Goal: Find specific page/section: Find specific page/section

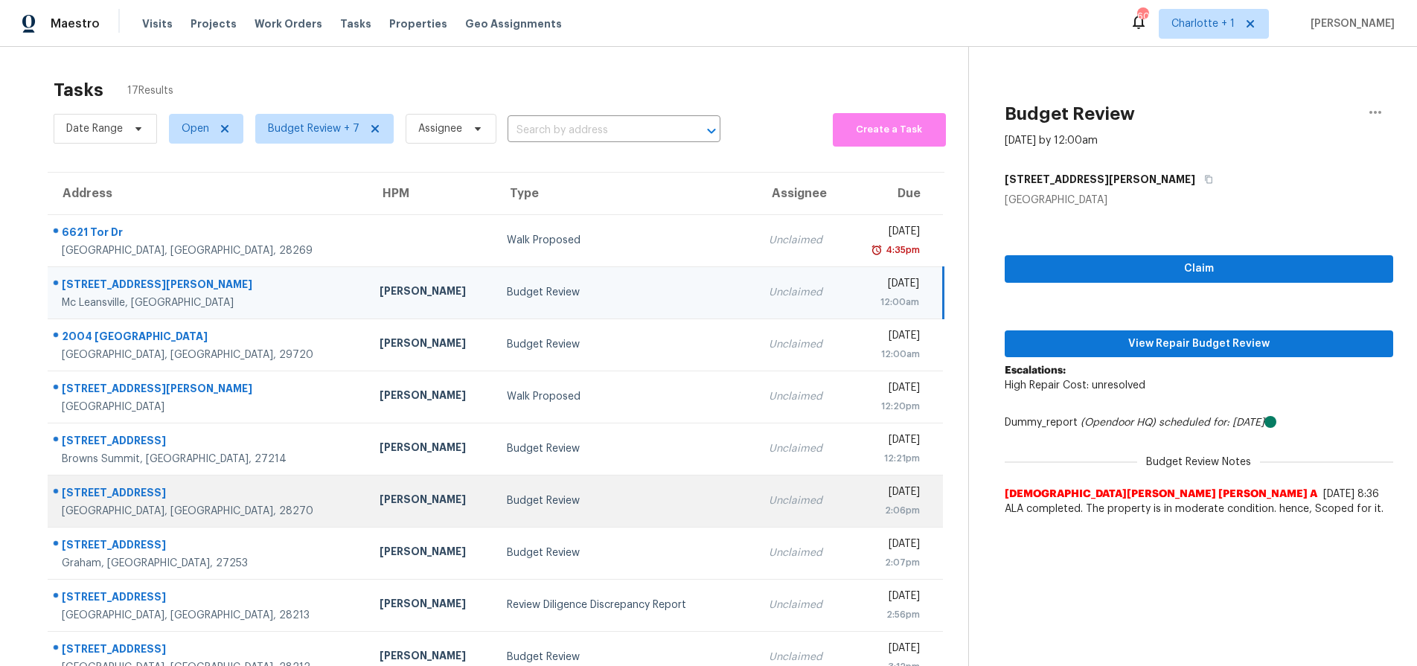
scroll to position [120, 0]
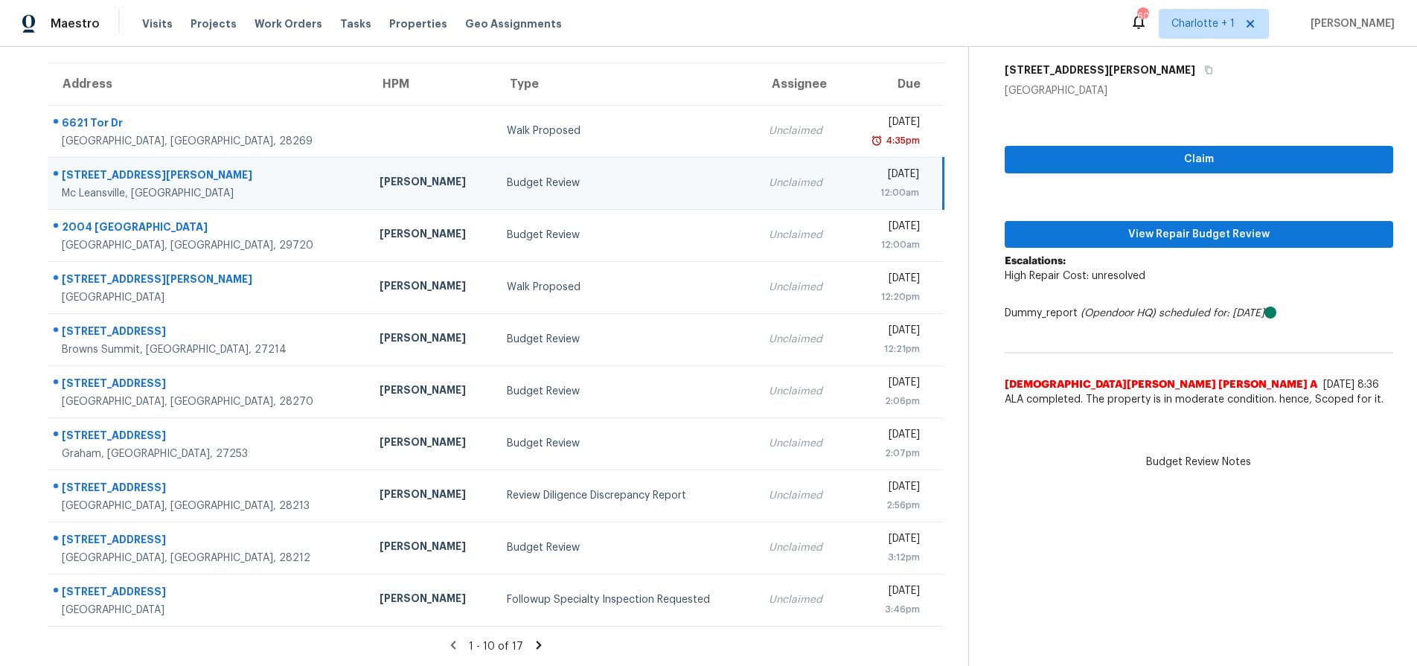
click at [532, 639] on icon at bounding box center [538, 645] width 13 height 13
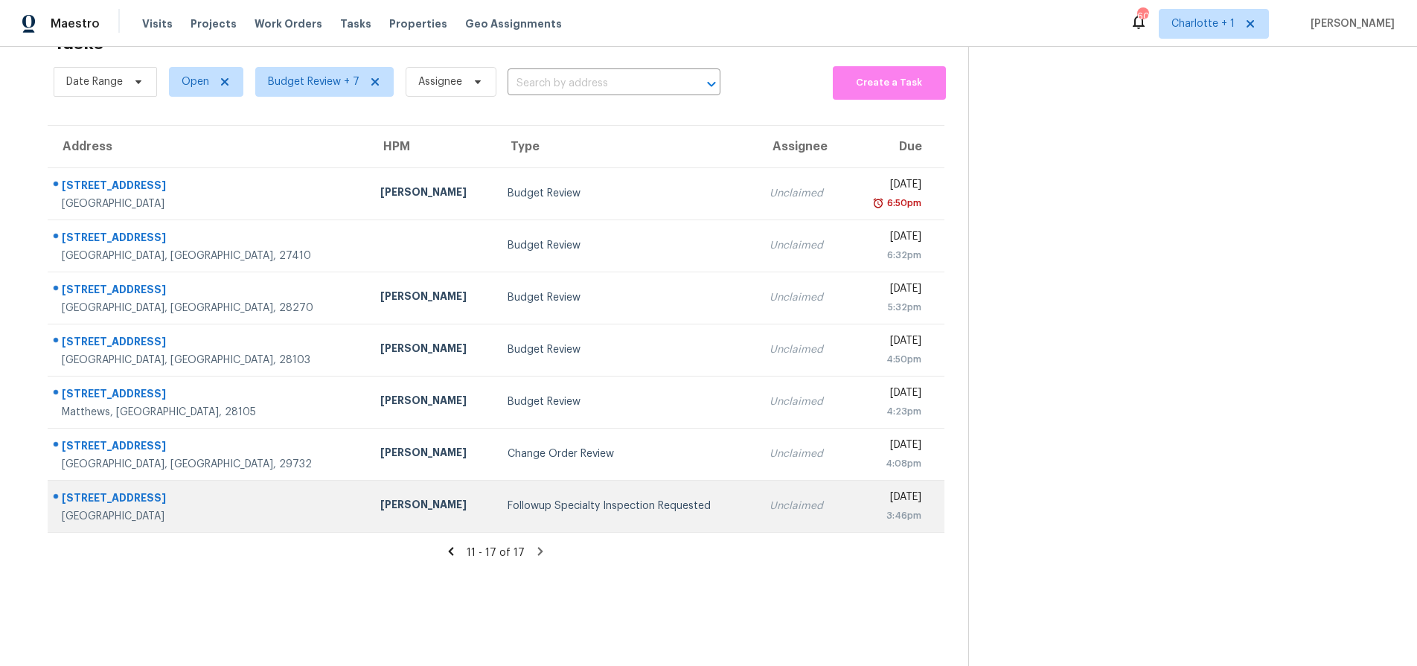
click at [380, 497] on div "Ryan Craven" at bounding box center [431, 506] width 103 height 19
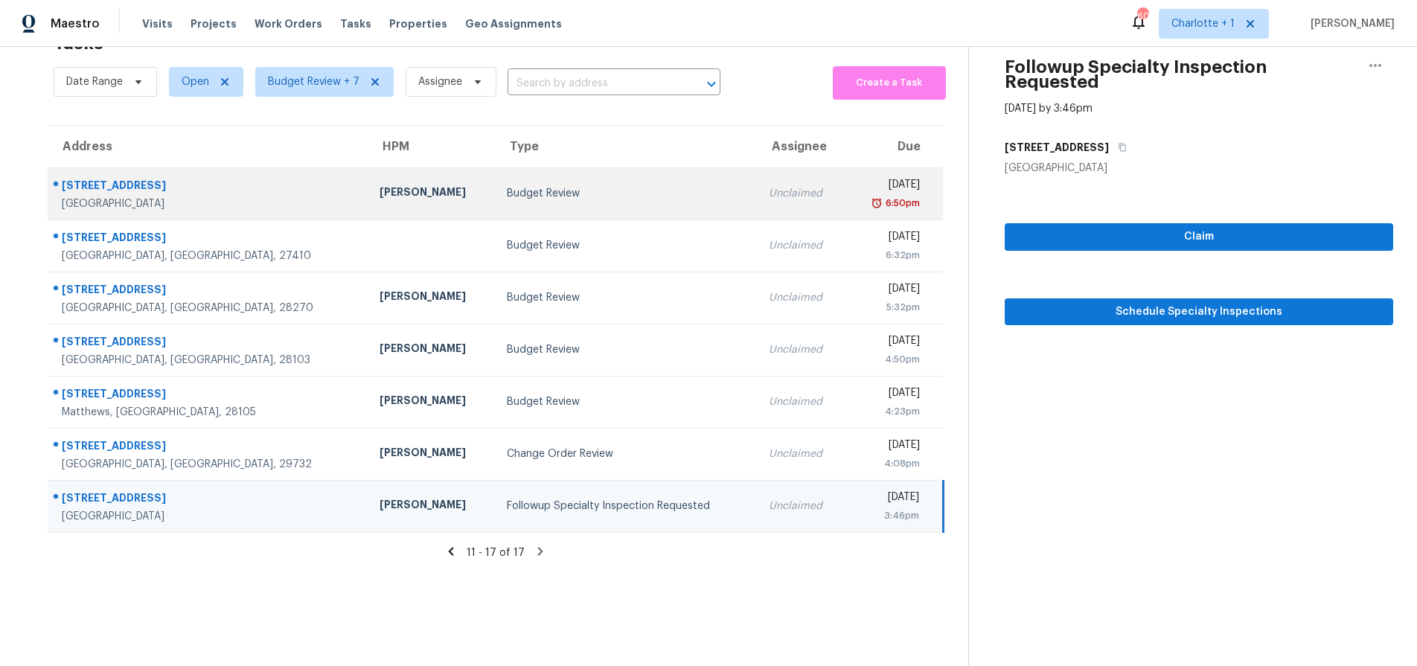
click at [380, 185] on div "Ryan Craven" at bounding box center [431, 194] width 103 height 19
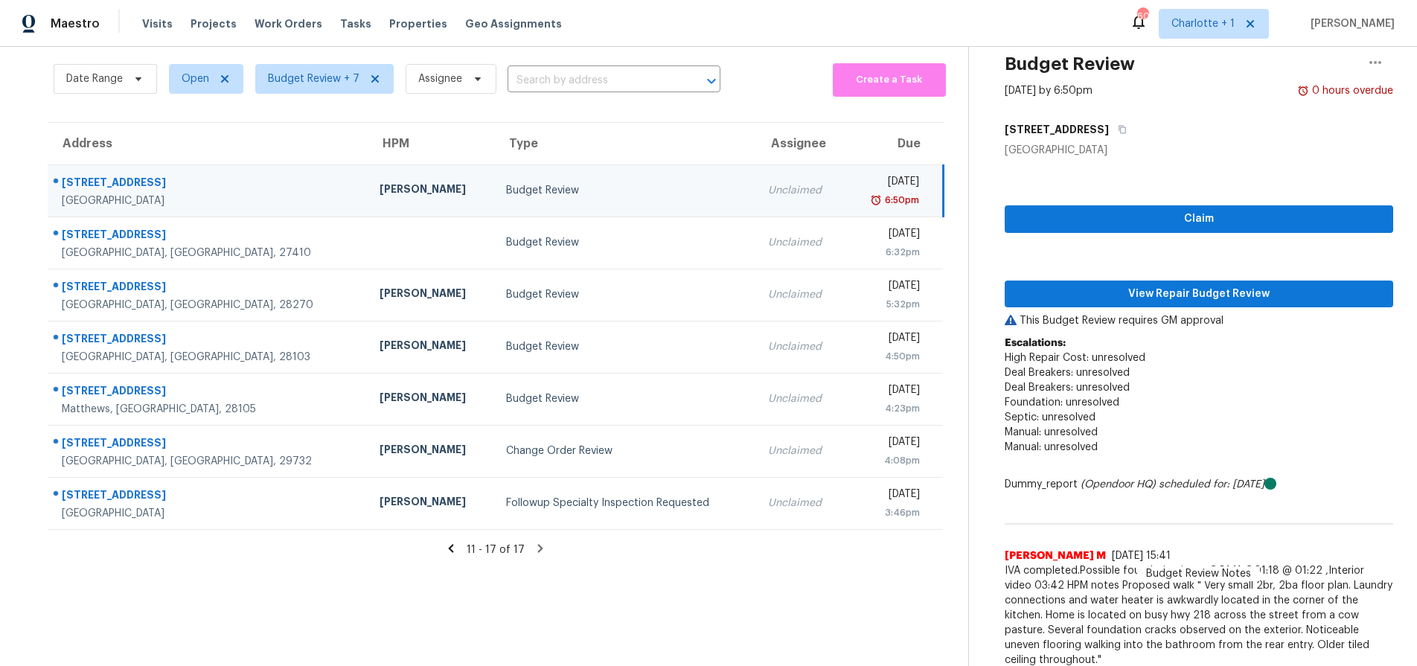
scroll to position [30, 0]
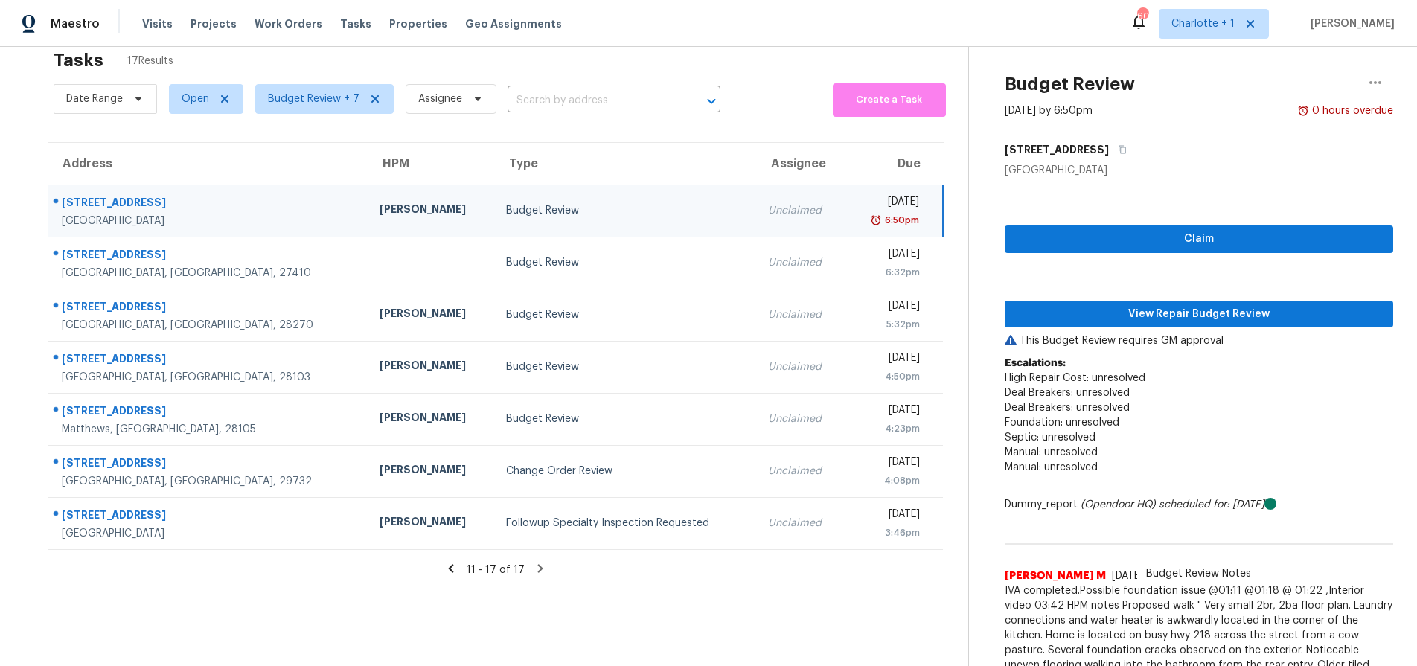
click at [451, 569] on icon at bounding box center [450, 568] width 13 height 13
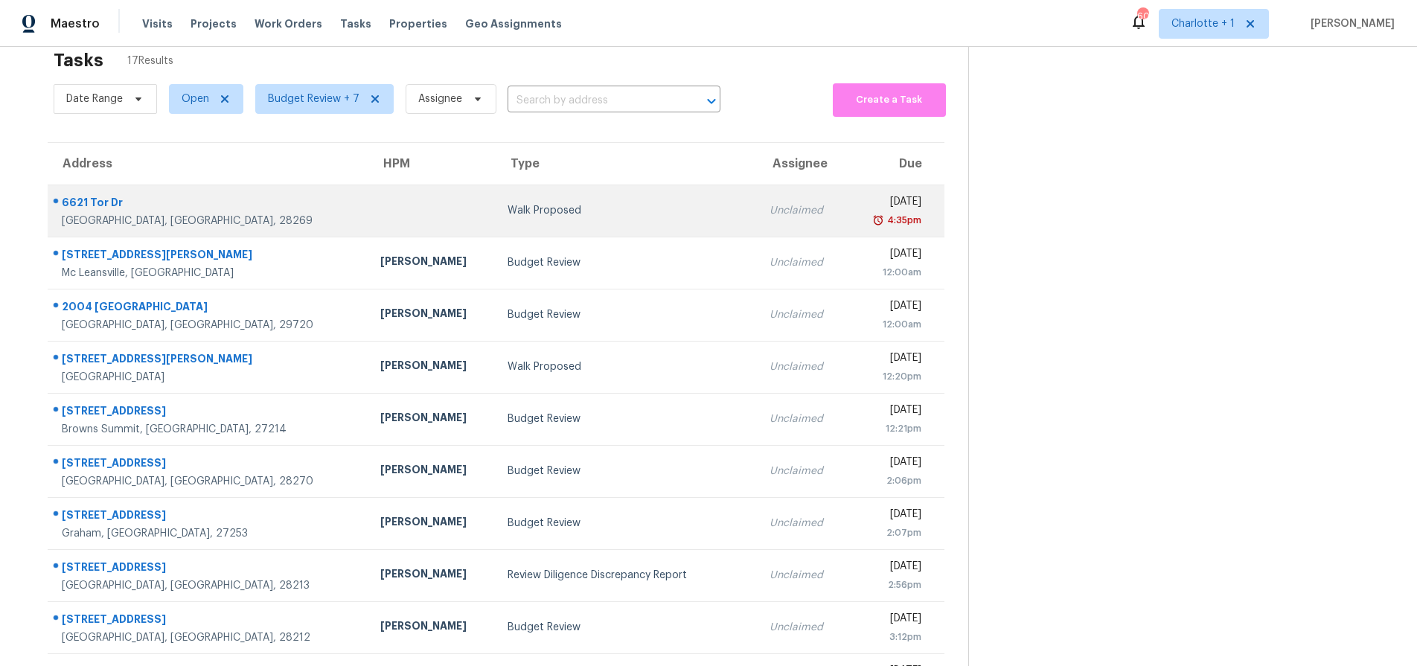
click at [368, 199] on td at bounding box center [431, 211] width 127 height 52
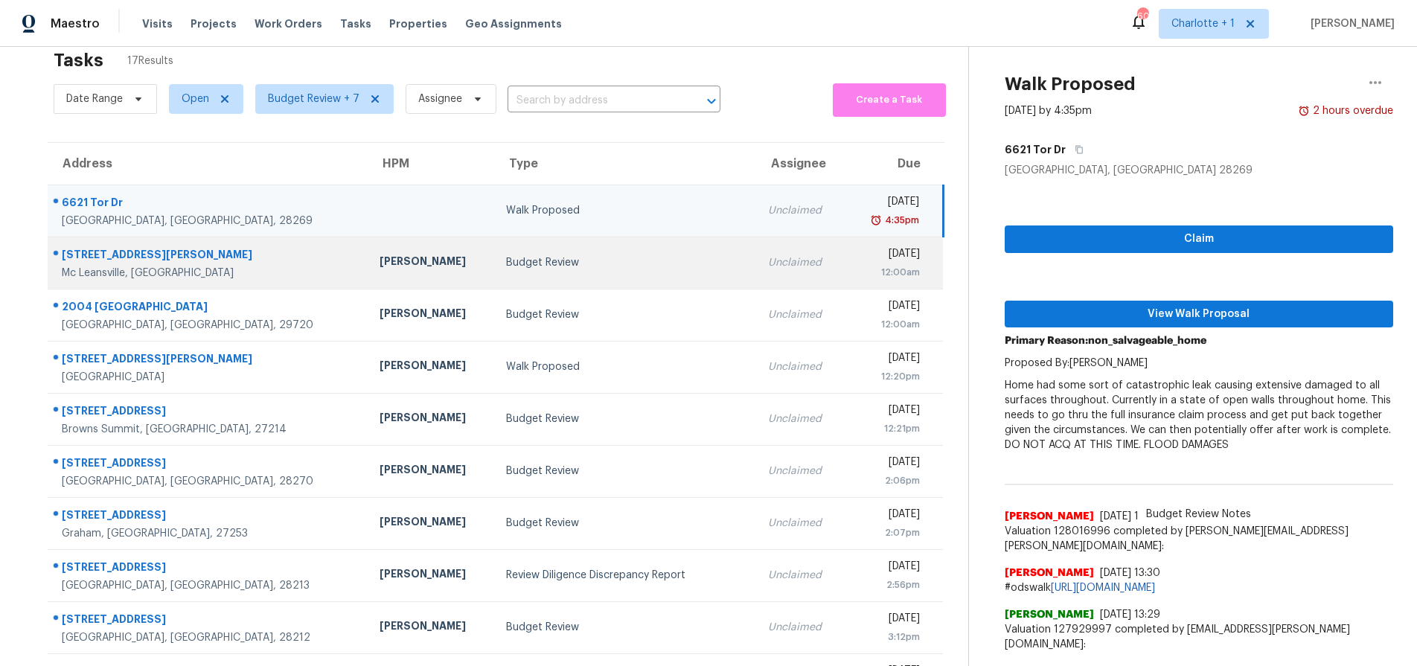
click at [380, 254] on div "[PERSON_NAME]" at bounding box center [431, 263] width 103 height 19
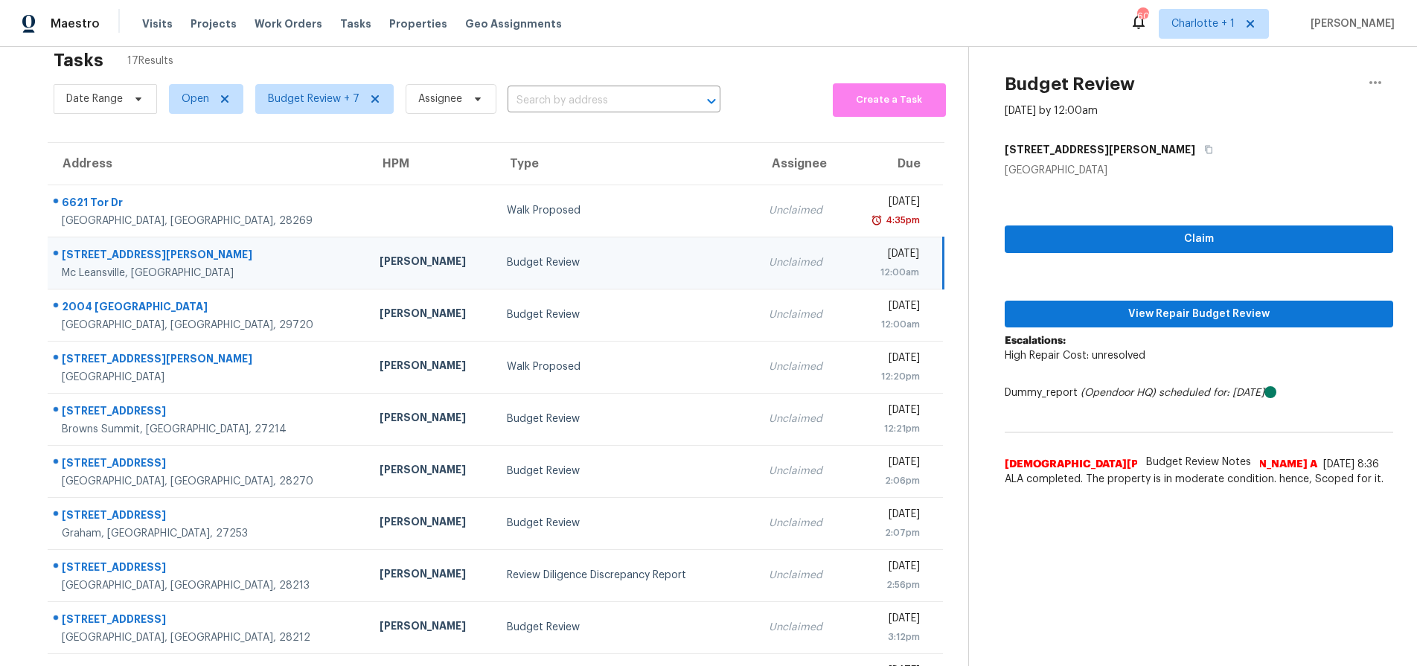
drag, startPoint x: 702, startPoint y: 262, endPoint x: 797, endPoint y: 262, distance: 95.3
click at [769, 262] on div "Unclaimed" at bounding box center [802, 262] width 66 height 15
click at [1185, 307] on span "View Repair Budget Review" at bounding box center [1199, 314] width 365 height 19
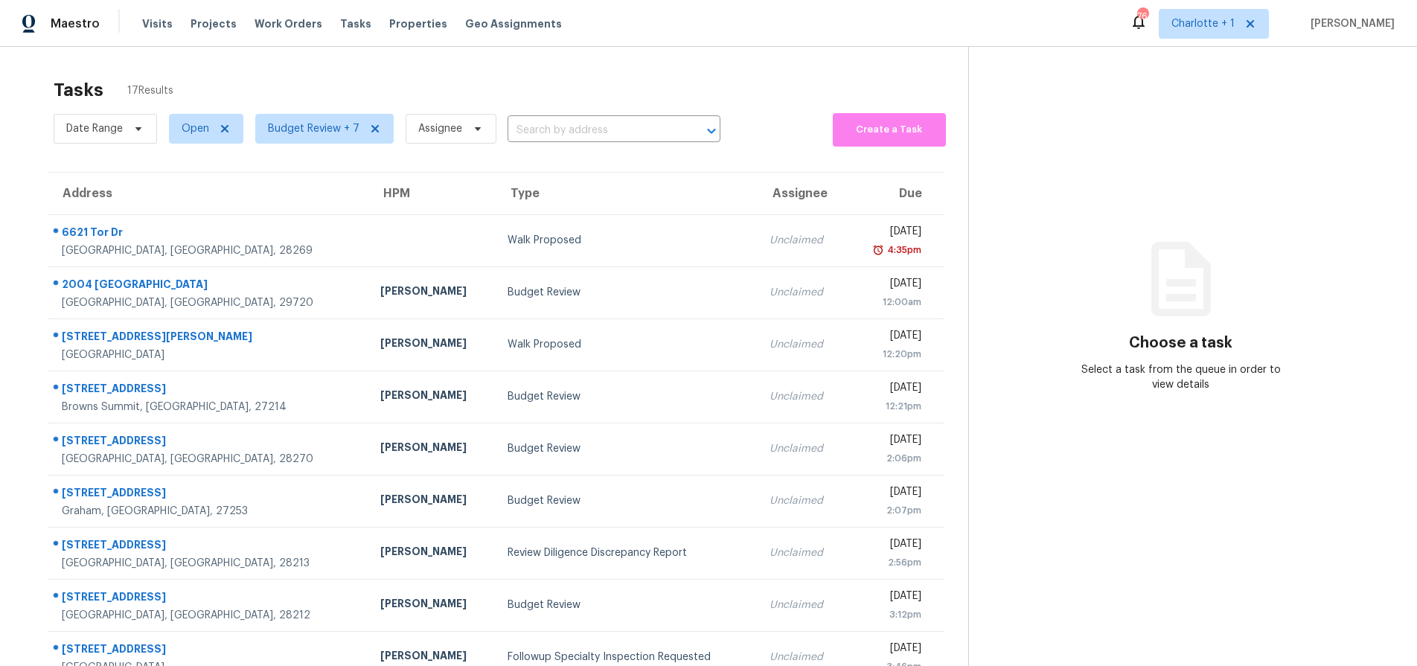
click at [262, 65] on div "Tasks 17 Results Date Range Open Budget Review + 7 Assignee ​ Create a Task Add…" at bounding box center [708, 411] width 1417 height 729
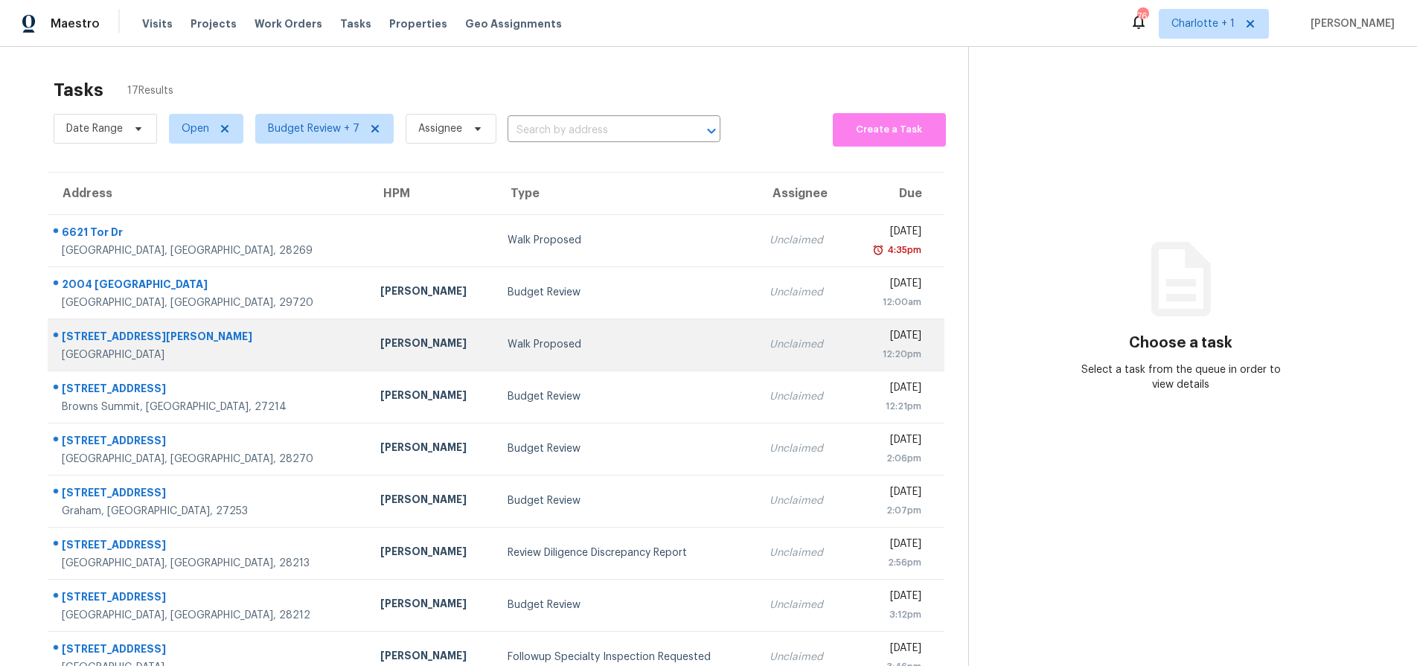
click at [508, 337] on div "Walk Proposed" at bounding box center [627, 344] width 238 height 15
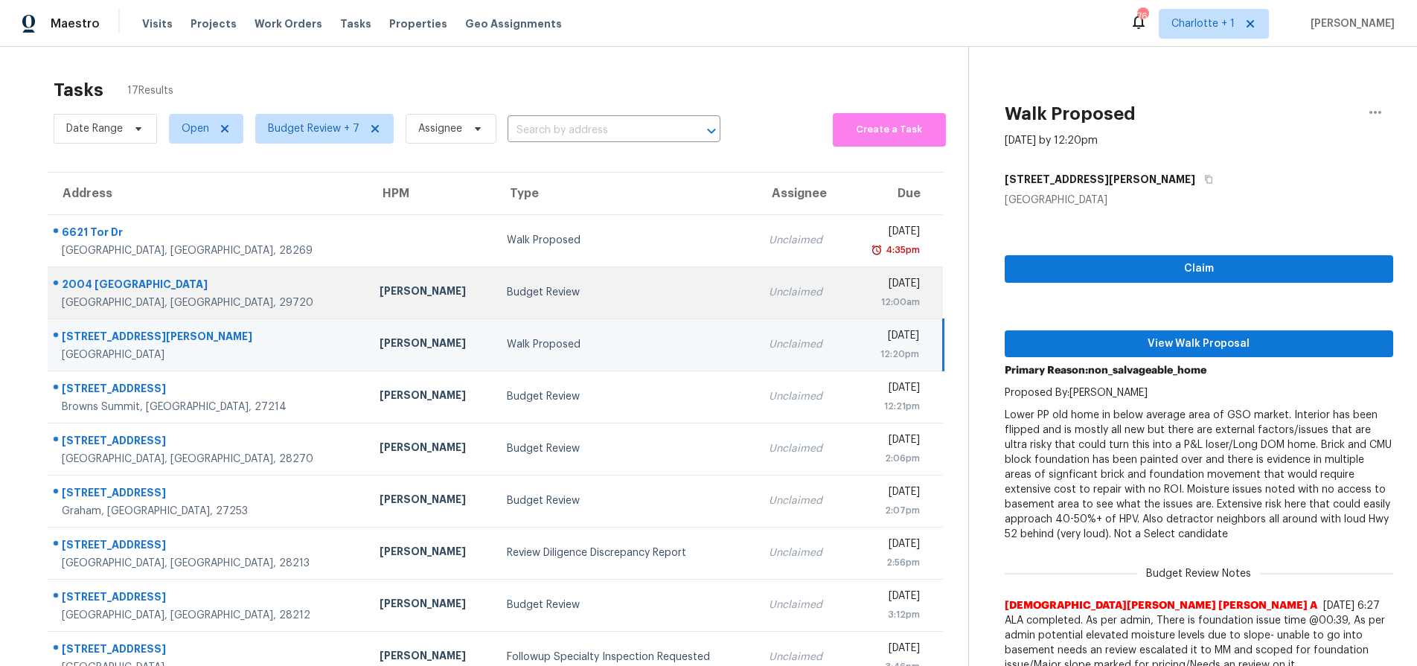
click at [507, 293] on div "Budget Review" at bounding box center [626, 292] width 238 height 15
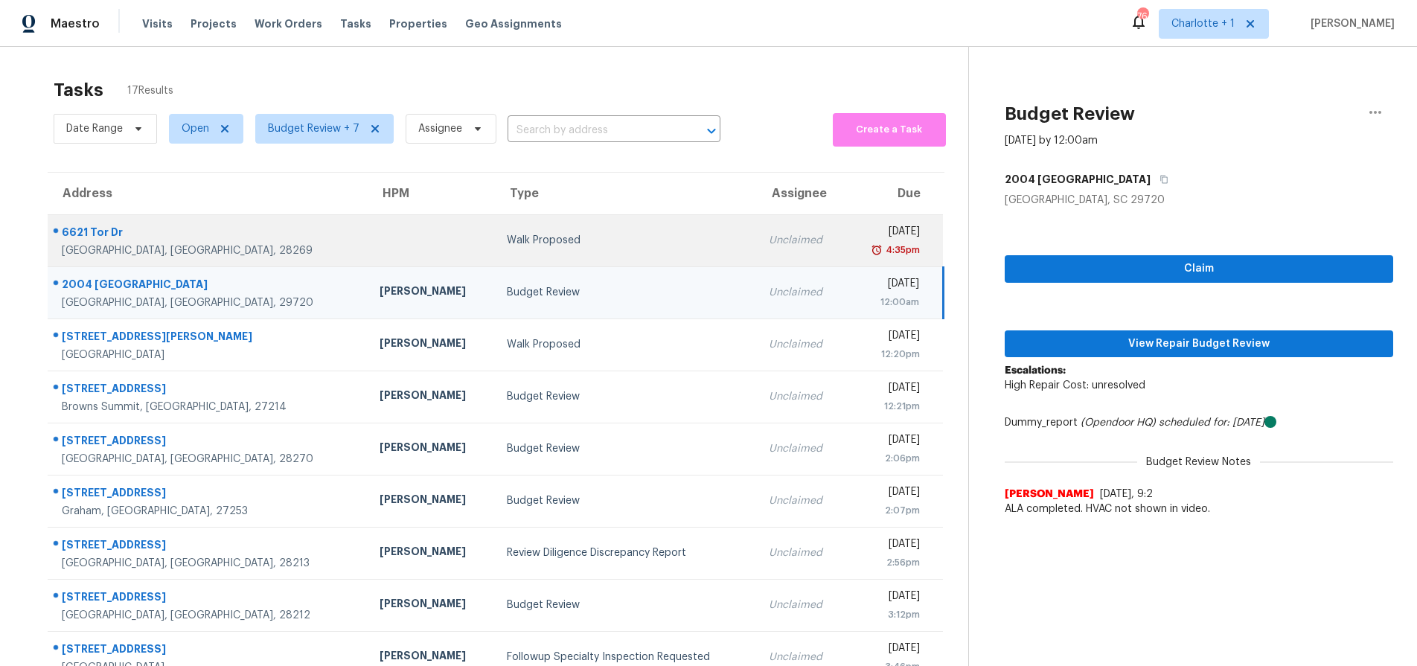
click at [846, 265] on td "Tue, Sep 30th 2025 4:35pm" at bounding box center [894, 240] width 97 height 52
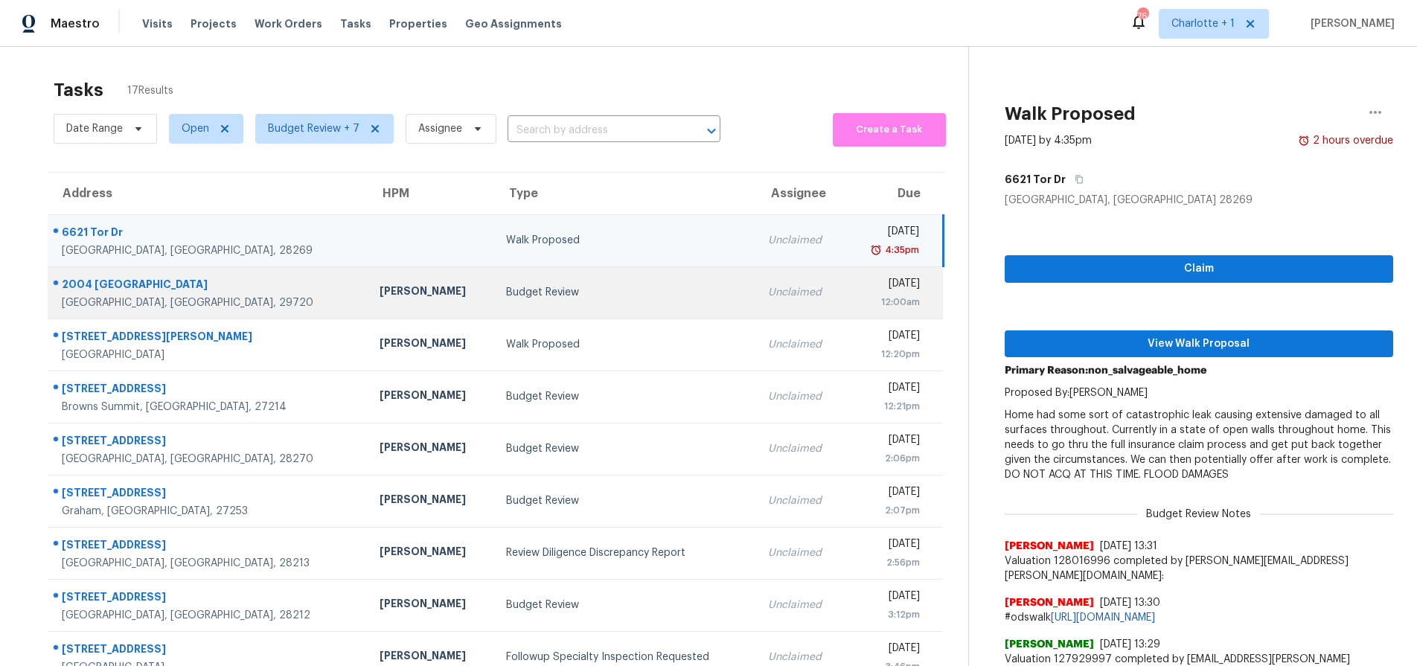
click at [857, 279] on div "Wed, Oct 1st 2025" at bounding box center [888, 285] width 63 height 19
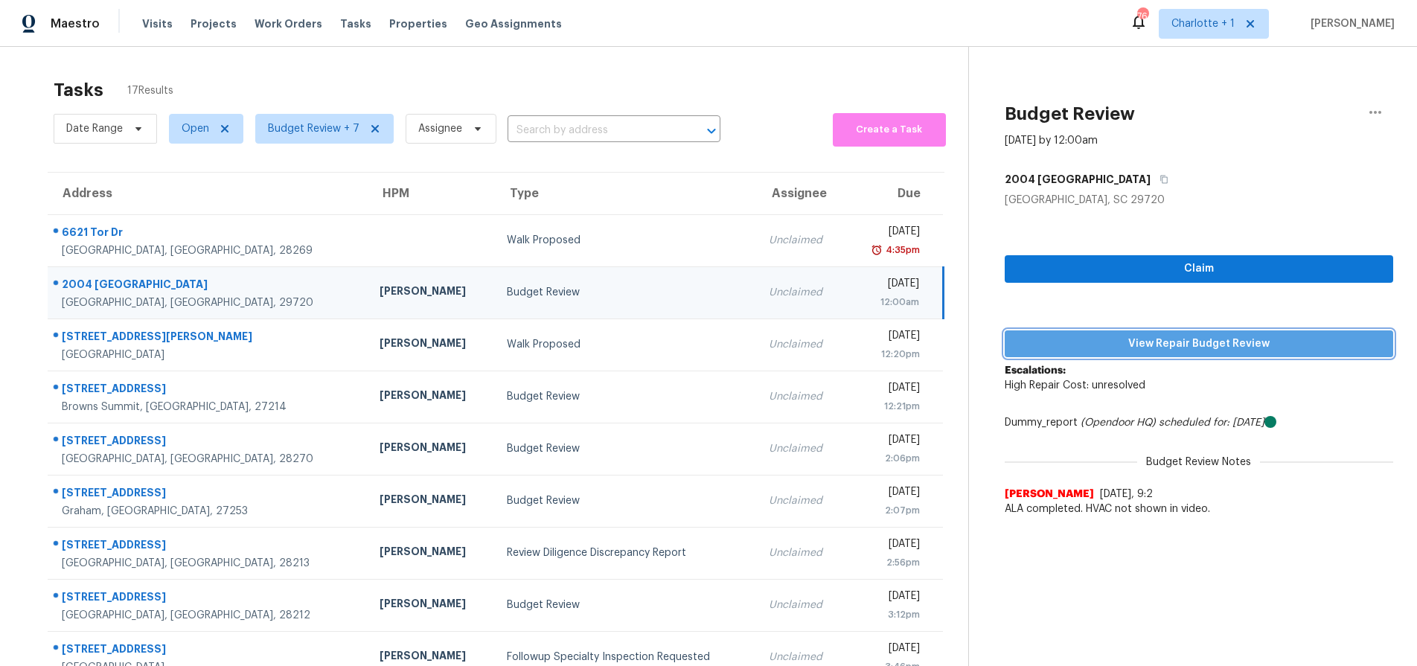
click at [1164, 342] on span "View Repair Budget Review" at bounding box center [1199, 344] width 365 height 19
